Goal: Task Accomplishment & Management: Use online tool/utility

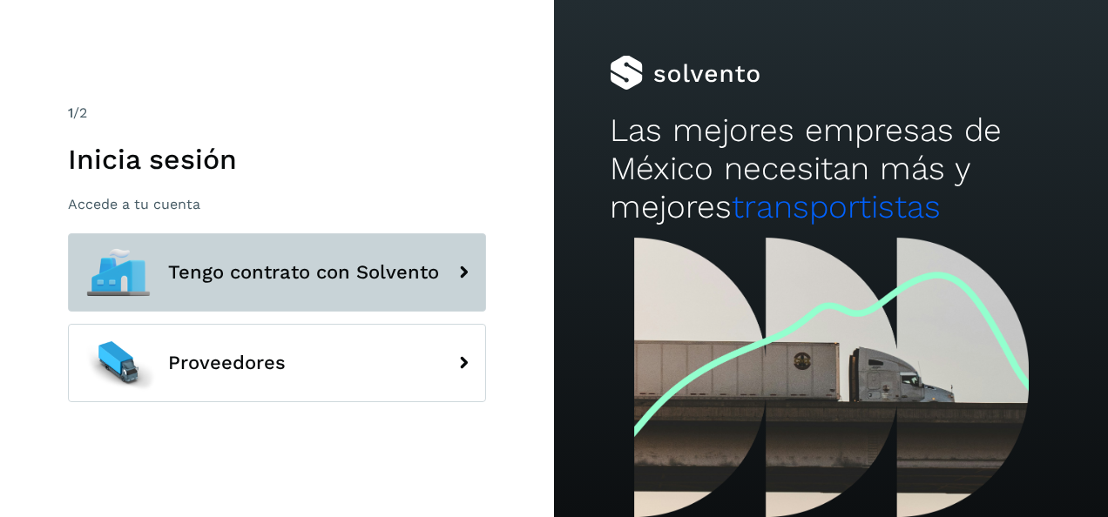
click at [353, 279] on span "Tengo contrato con Solvento" at bounding box center [303, 272] width 271 height 21
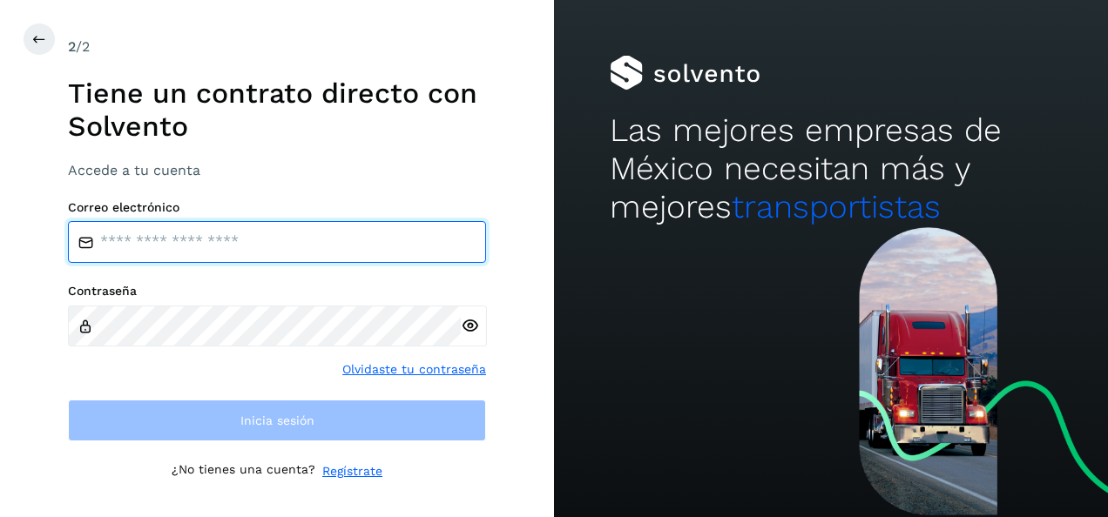
type input "**********"
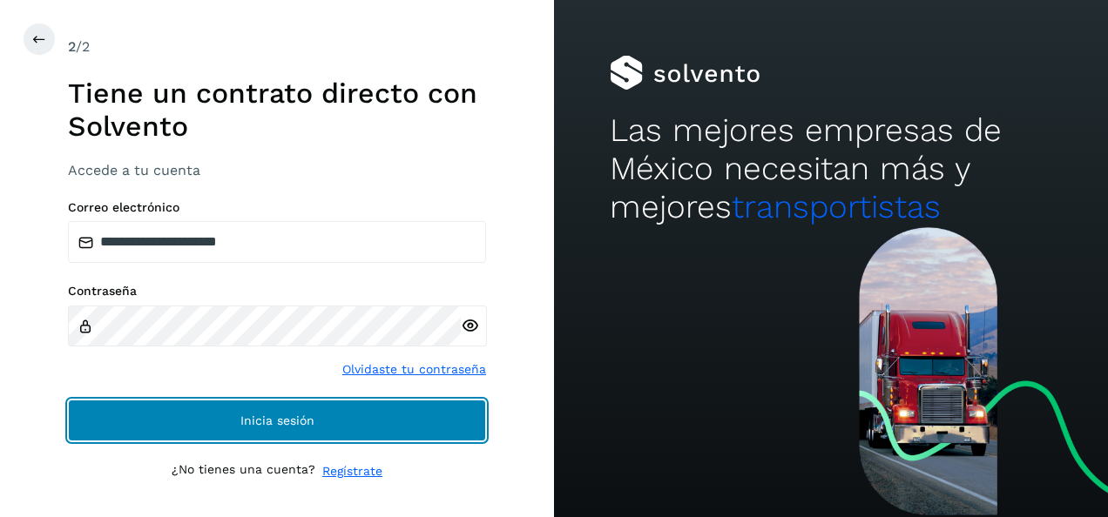
click at [300, 410] on button "Inicia sesión" at bounding box center [277, 421] width 418 height 42
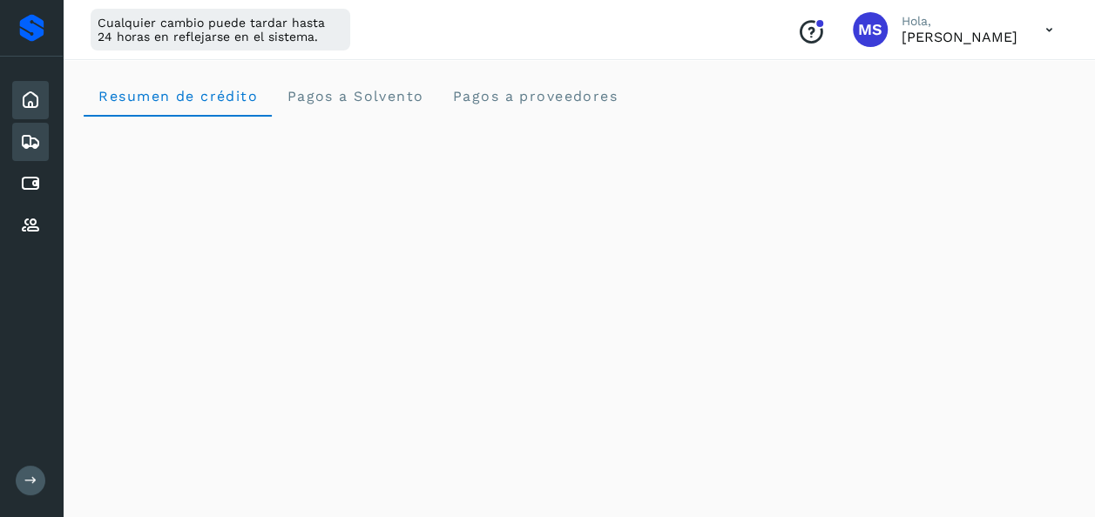
click at [39, 134] on icon at bounding box center [30, 142] width 21 height 21
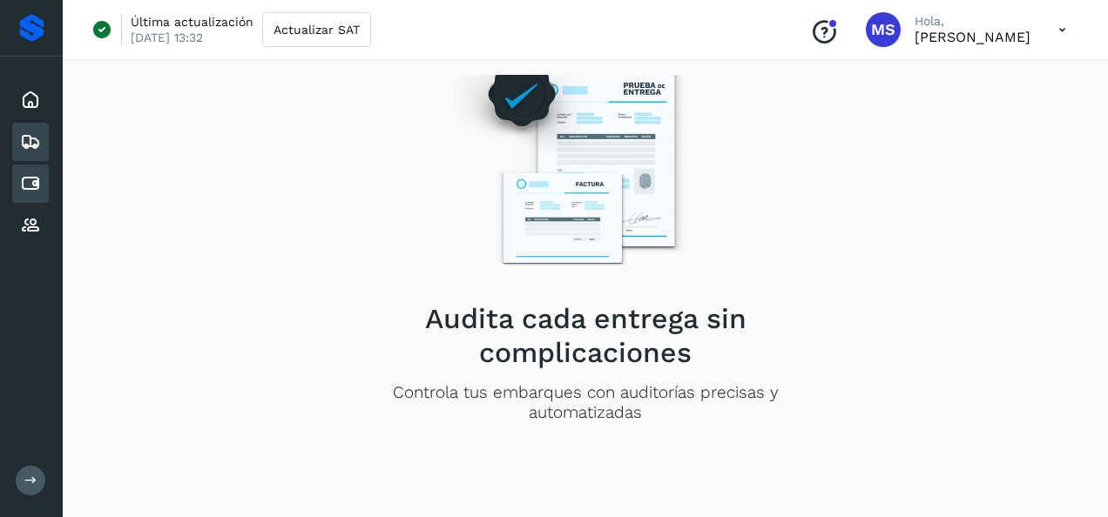
click at [42, 189] on div "Cuentas por pagar" at bounding box center [30, 184] width 37 height 38
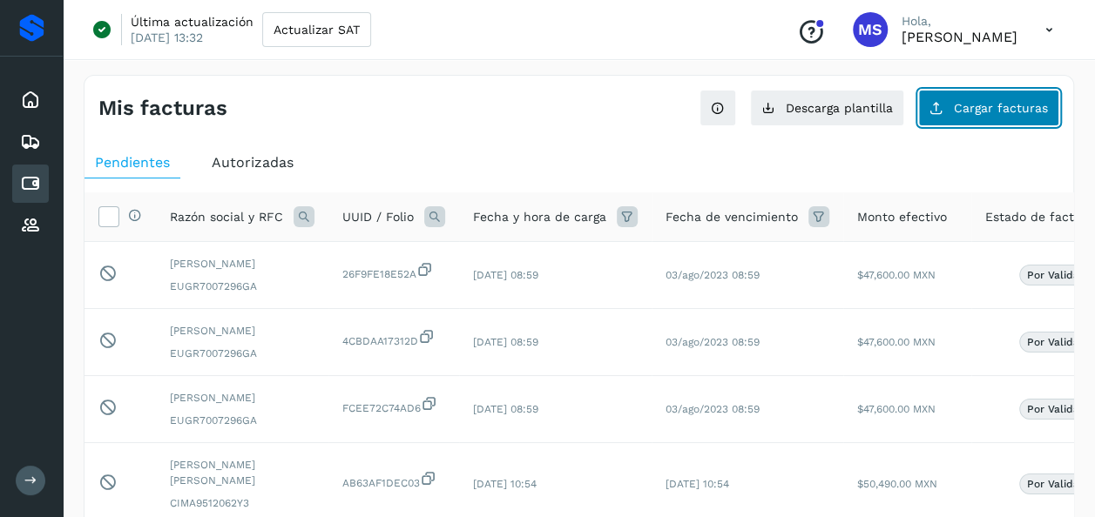
click at [967, 113] on span "Cargar facturas" at bounding box center [1001, 108] width 94 height 12
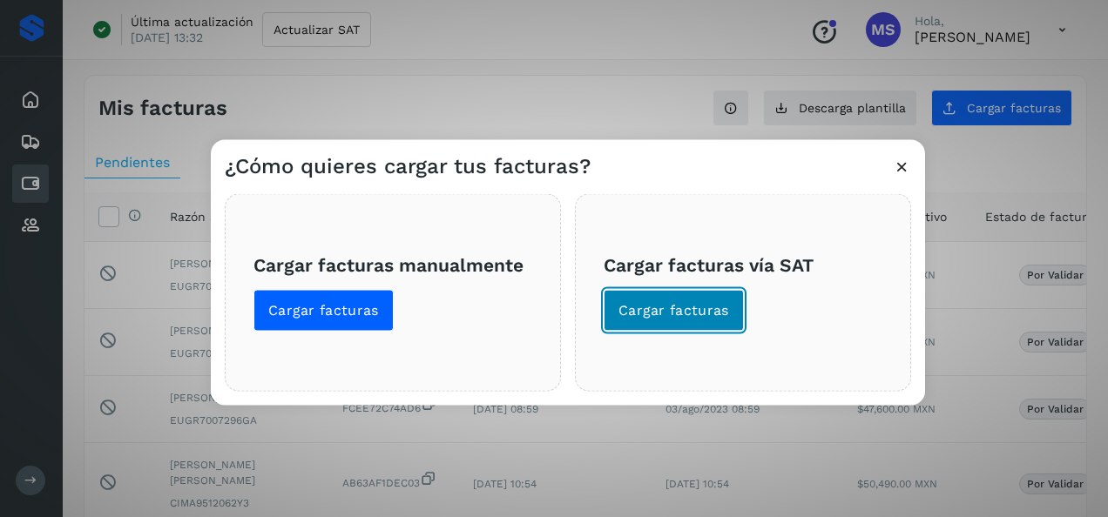
click at [718, 315] on span "Cargar facturas" at bounding box center [674, 310] width 111 height 19
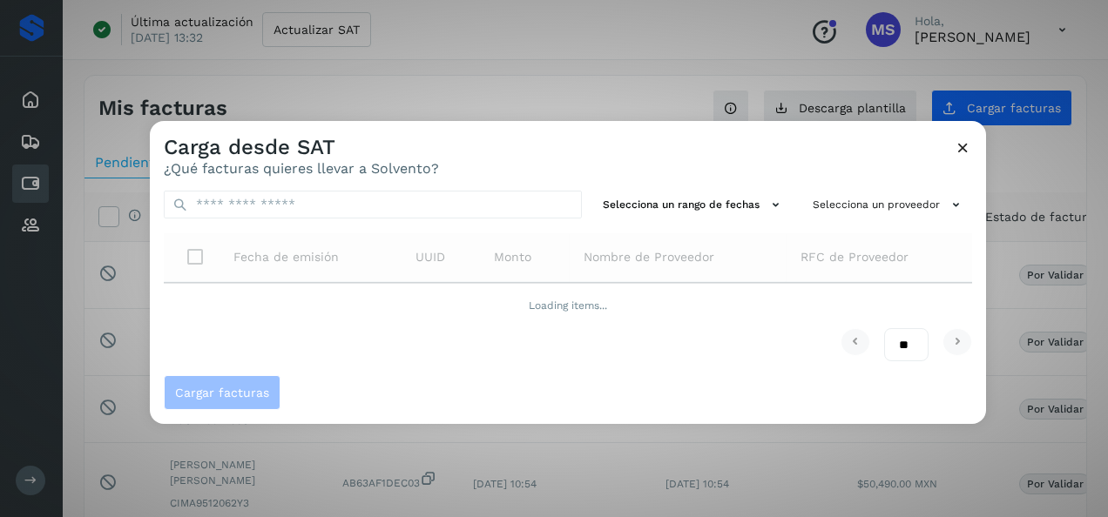
click at [967, 143] on icon at bounding box center [963, 148] width 18 height 18
